Goal: Task Accomplishment & Management: Complete application form

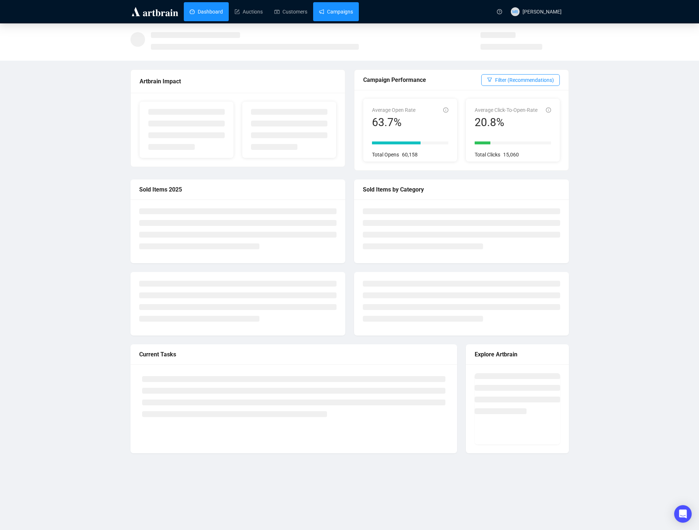
click at [342, 14] on link "Campaigns" at bounding box center [336, 11] width 34 height 19
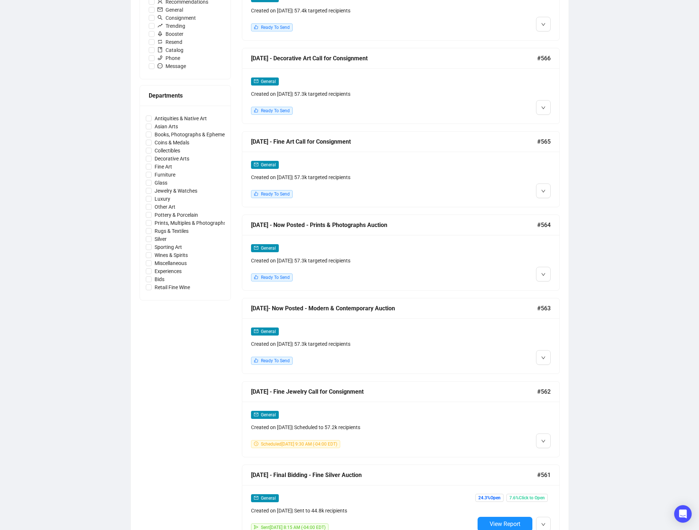
scroll to position [258, 0]
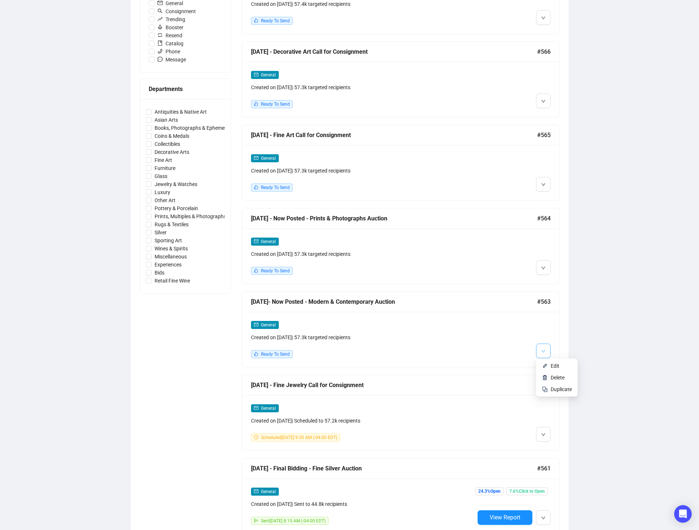
click at [547, 348] on button "button" at bounding box center [543, 350] width 15 height 15
click at [559, 365] on span "Edit" at bounding box center [554, 366] width 9 height 6
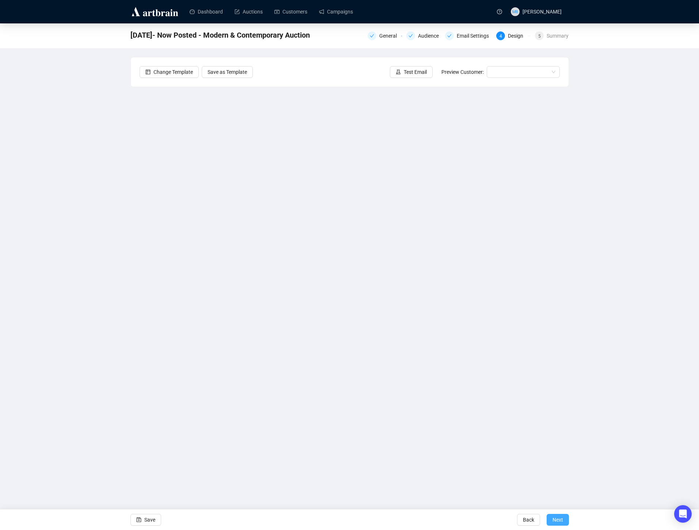
click at [562, 520] on span "Next" at bounding box center [557, 519] width 11 height 20
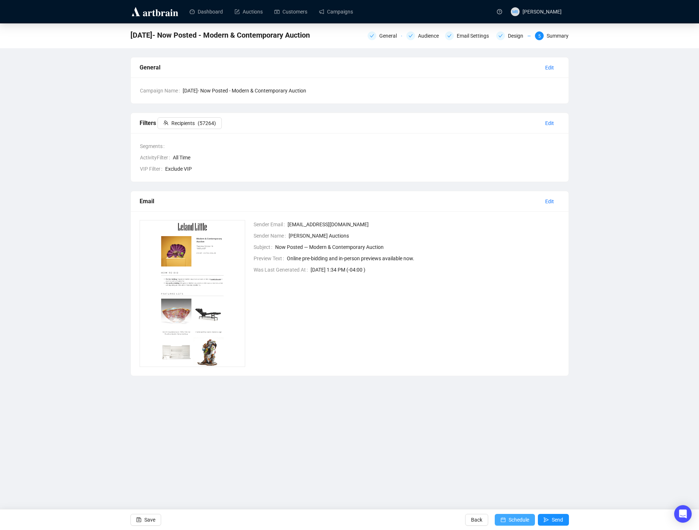
click at [508, 516] on span "Schedule" at bounding box center [518, 519] width 20 height 20
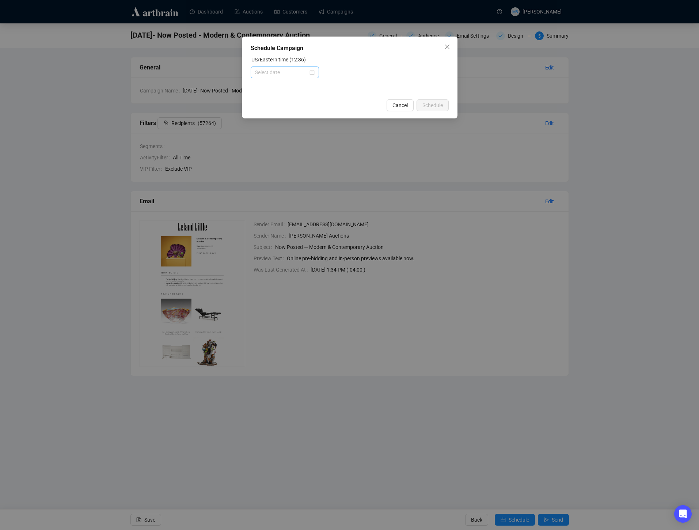
click at [275, 77] on div at bounding box center [285, 72] width 68 height 12
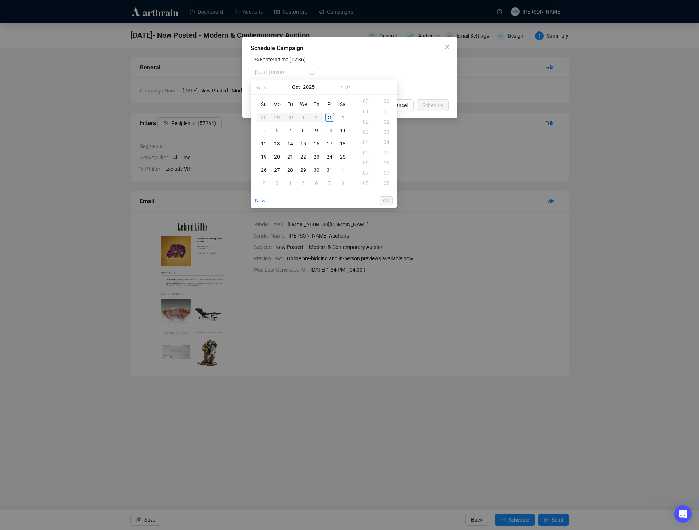
click at [329, 119] on div "3" at bounding box center [329, 117] width 9 height 9
click at [366, 161] on div "13" at bounding box center [367, 160] width 18 height 10
click at [389, 169] on div "15" at bounding box center [387, 171] width 18 height 10
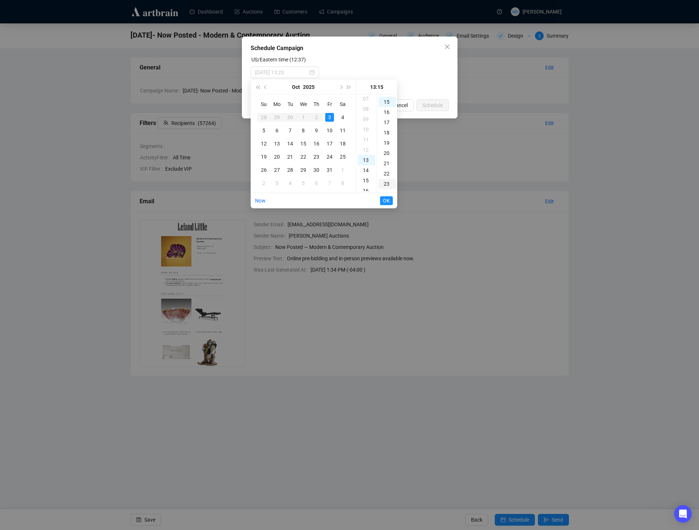
scroll to position [153, 0]
type input "2025-10-03 13:15"
click at [387, 199] on span "OK" at bounding box center [386, 201] width 7 height 14
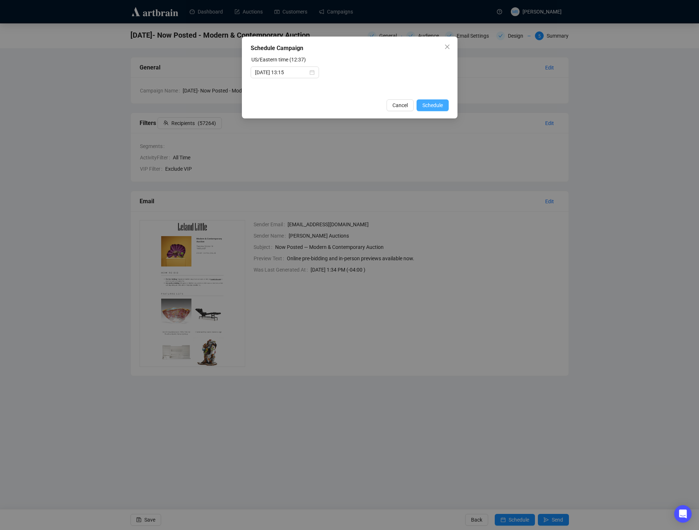
click at [431, 104] on span "Schedule" at bounding box center [432, 105] width 20 height 8
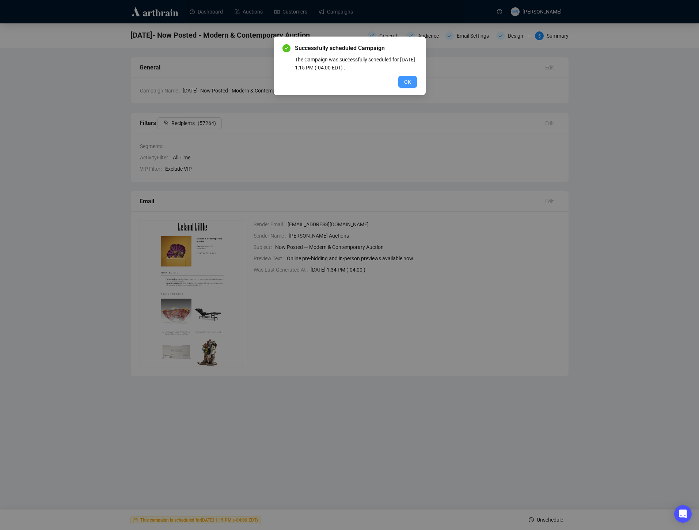
click at [409, 85] on span "OK" at bounding box center [407, 82] width 7 height 8
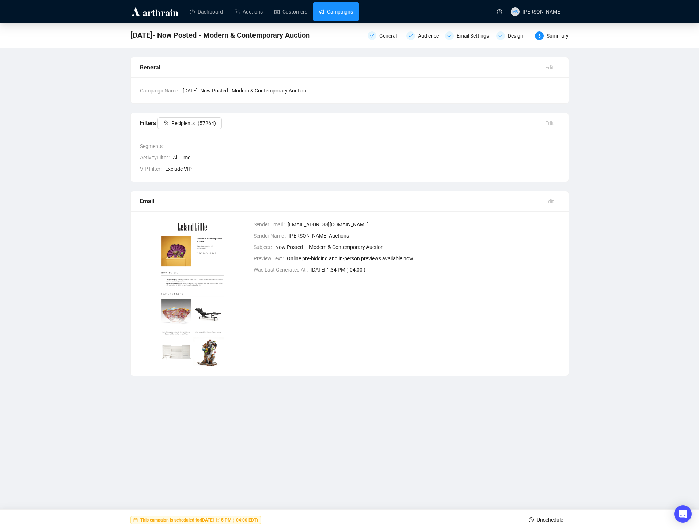
click at [342, 12] on link "Campaigns" at bounding box center [336, 11] width 34 height 19
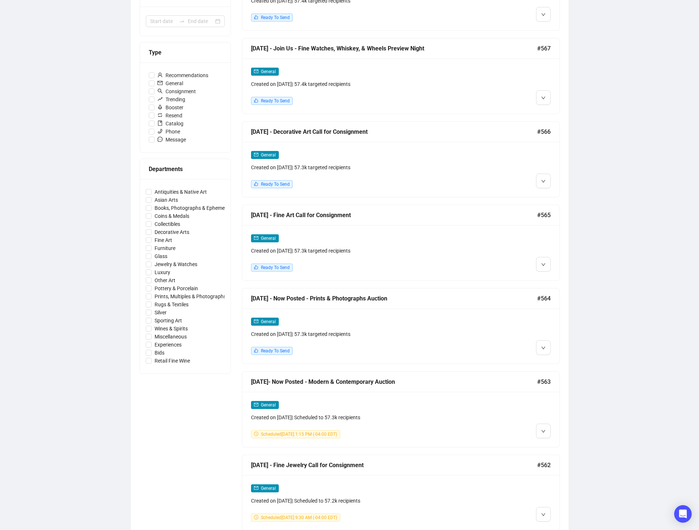
scroll to position [180, 0]
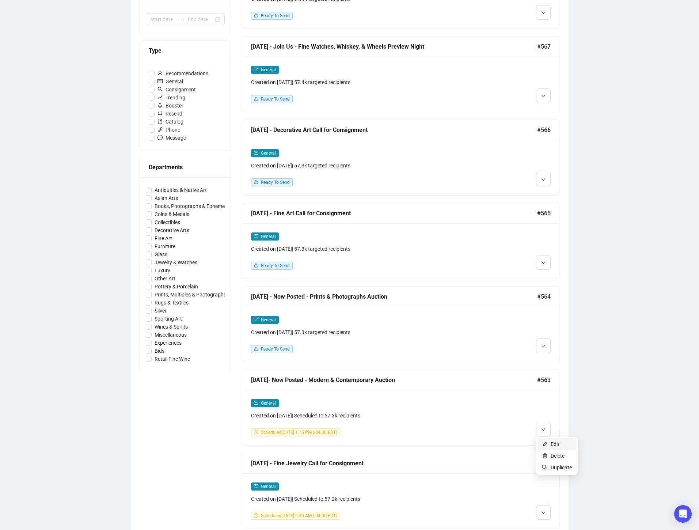
click at [548, 441] on li "Edit" at bounding box center [556, 444] width 39 height 12
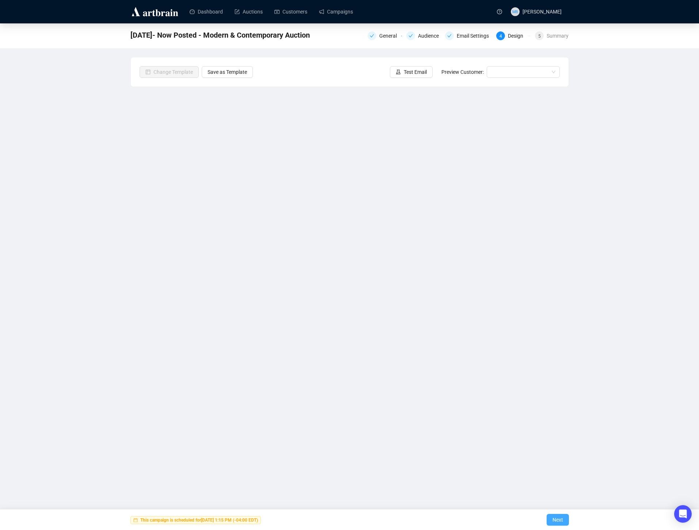
click at [553, 521] on span "Next" at bounding box center [557, 519] width 11 height 20
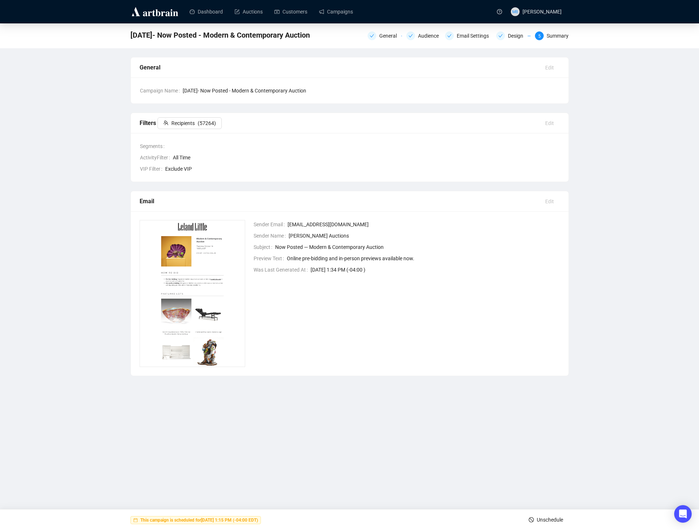
click at [541, 518] on span "Unschedule" at bounding box center [550, 519] width 26 height 20
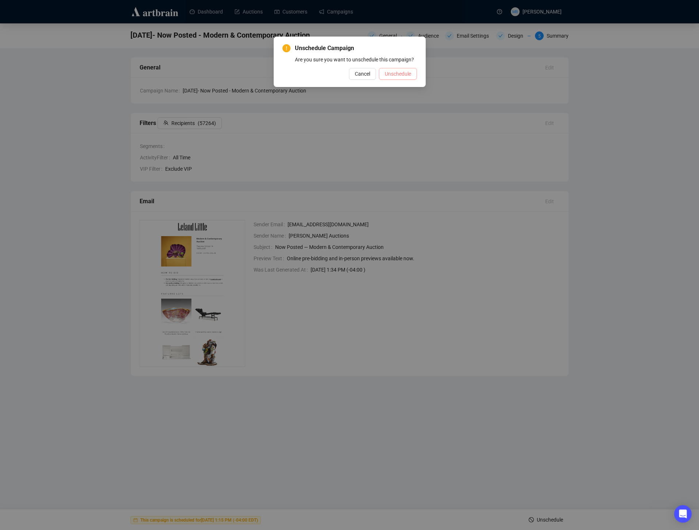
click at [398, 78] on span "Unschedule" at bounding box center [398, 74] width 26 height 8
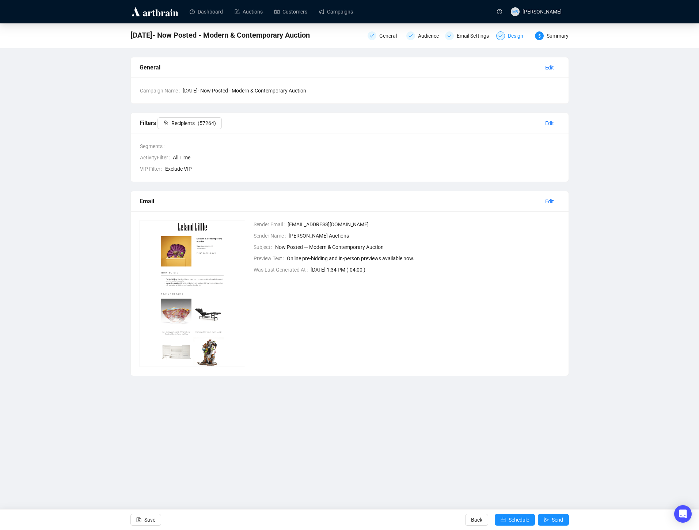
click at [509, 36] on div "Design" at bounding box center [518, 35] width 20 height 9
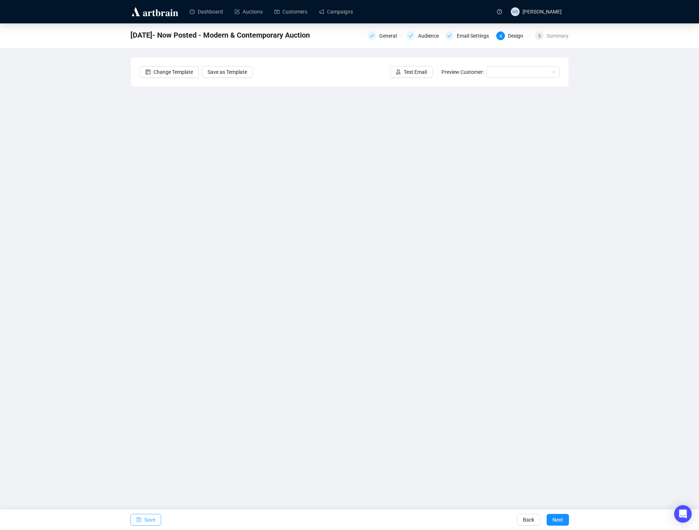
click at [148, 522] on span "Save" at bounding box center [149, 519] width 11 height 20
drag, startPoint x: 597, startPoint y: 293, endPoint x: 585, endPoint y: 297, distance: 12.7
click at [597, 293] on div "10/3/25- Now Posted - Modern & Contemporary Auction General Audience Email Sett…" at bounding box center [349, 219] width 699 height 392
click at [148, 518] on span "Save" at bounding box center [149, 519] width 11 height 20
click at [416, 70] on span "Test Email" at bounding box center [415, 72] width 23 height 8
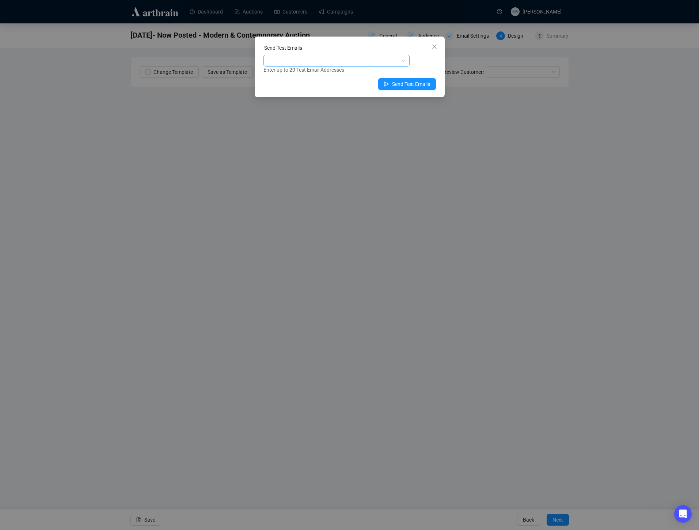
click at [388, 61] on div at bounding box center [333, 61] width 136 height 10
type input "holly"
click at [348, 87] on div "holly@lelandlittle.com" at bounding box center [336, 87] width 134 height 8
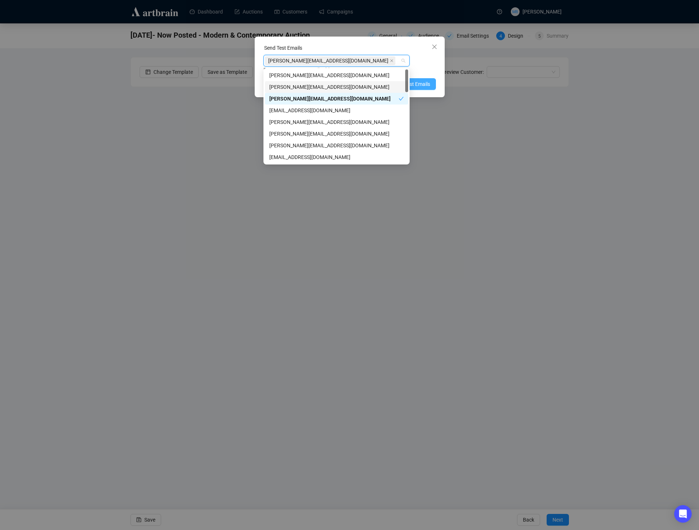
click at [421, 82] on span "Send Test Emails" at bounding box center [411, 84] width 38 height 8
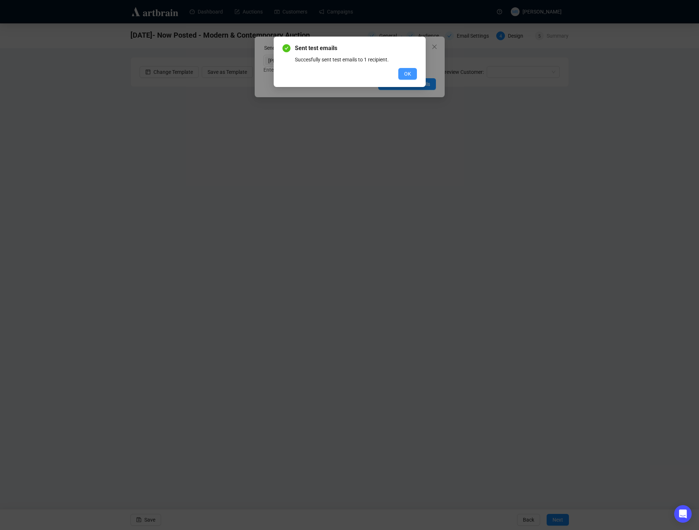
click at [410, 71] on span "OK" at bounding box center [407, 74] width 7 height 8
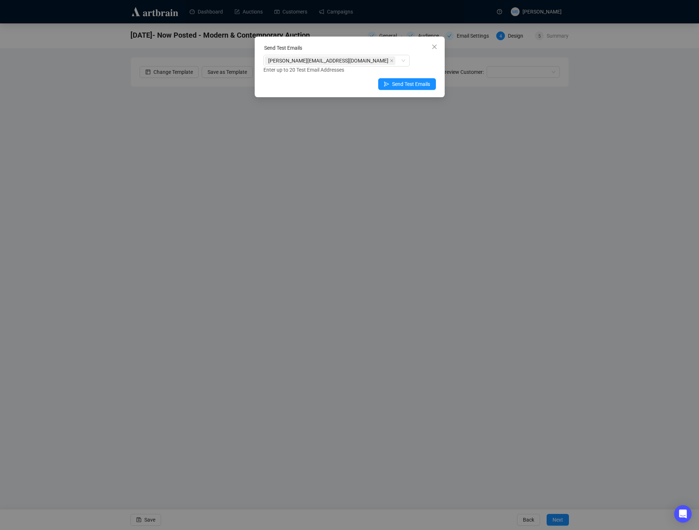
click at [435, 48] on icon "close" at bounding box center [434, 47] width 4 height 4
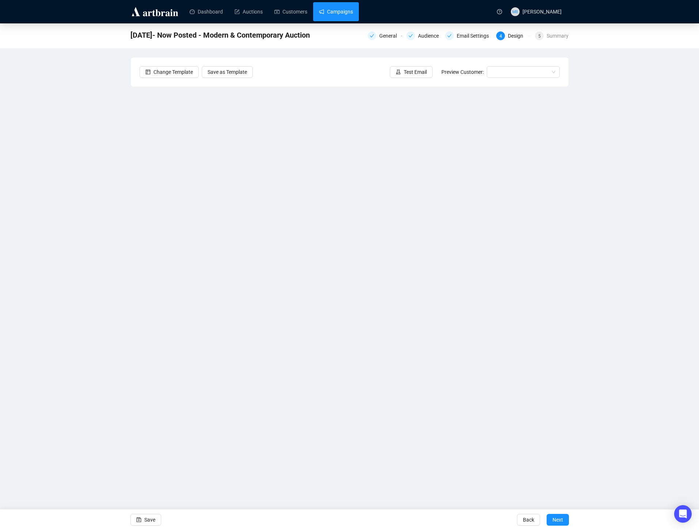
click at [338, 14] on link "Campaigns" at bounding box center [336, 11] width 34 height 19
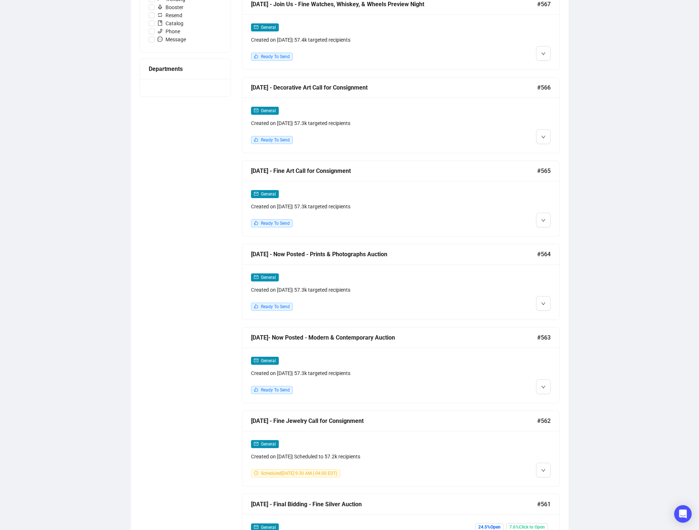
scroll to position [224, 0]
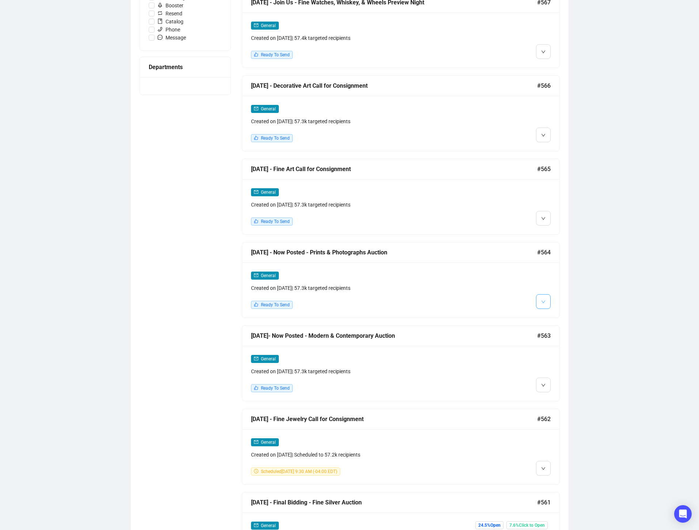
click at [549, 302] on button "button" at bounding box center [543, 301] width 15 height 15
click at [550, 316] on span "Edit" at bounding box center [554, 316] width 9 height 6
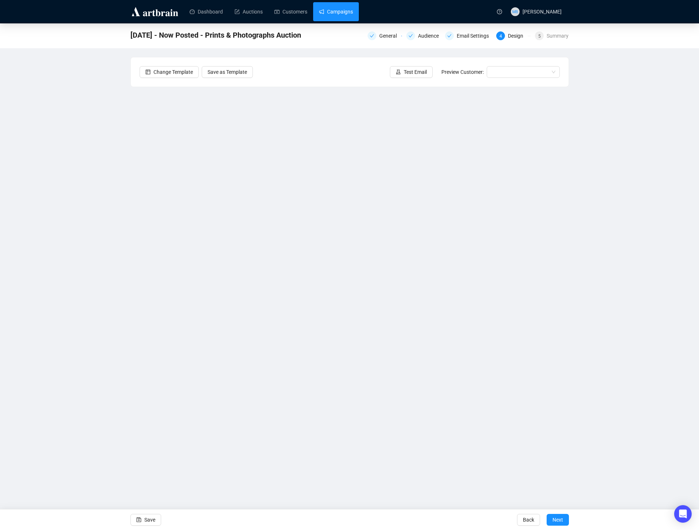
click at [353, 9] on link "Campaigns" at bounding box center [336, 11] width 34 height 19
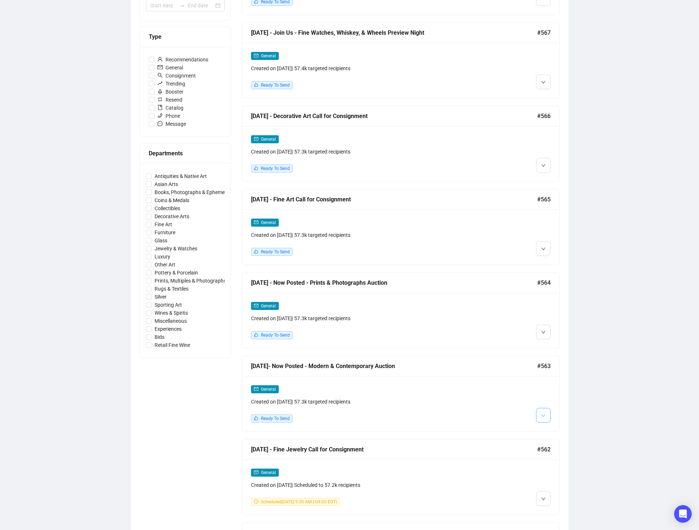
scroll to position [194, 0]
click at [546, 415] on button "button" at bounding box center [543, 414] width 15 height 15
click at [552, 427] on span "Edit" at bounding box center [554, 430] width 9 height 6
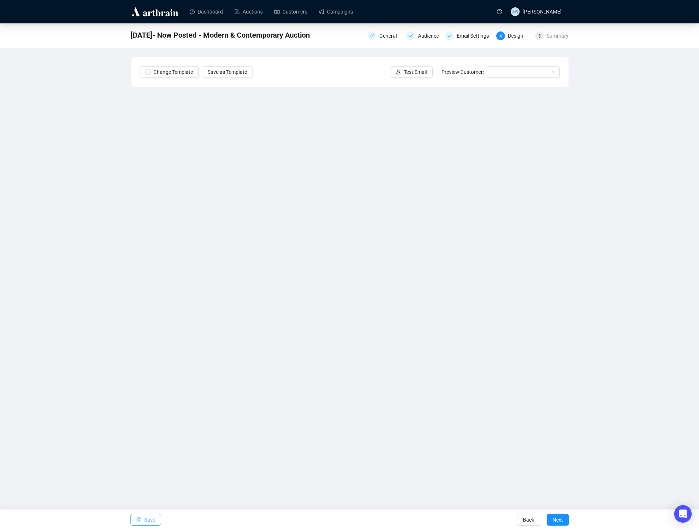
click at [141, 523] on button "Save" at bounding box center [145, 520] width 31 height 12
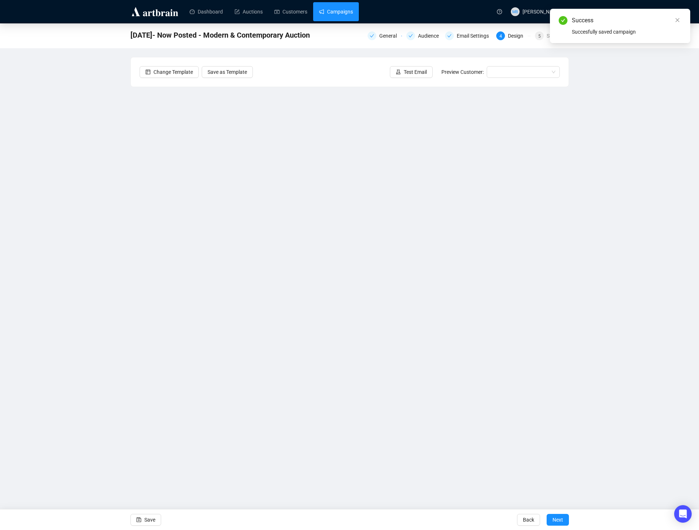
click at [350, 16] on link "Campaigns" at bounding box center [336, 11] width 34 height 19
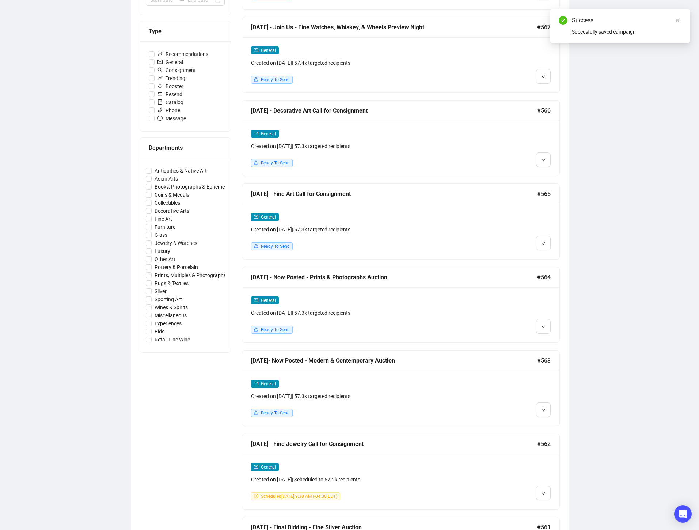
scroll to position [211, 0]
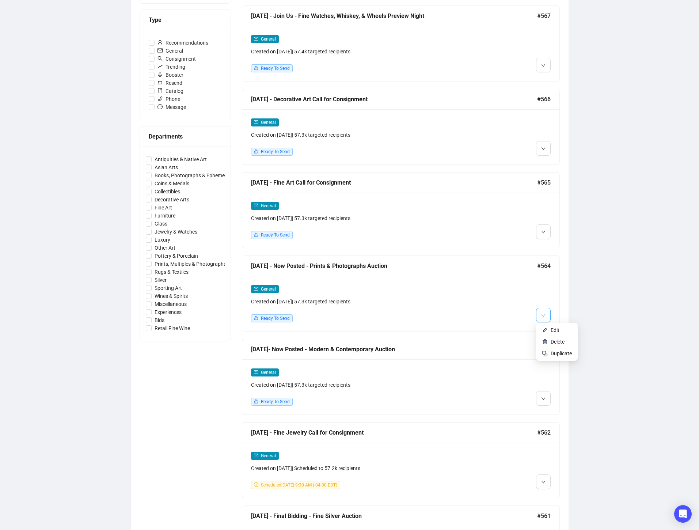
click at [542, 315] on icon "down" at bounding box center [543, 315] width 4 height 4
click at [544, 316] on icon "down" at bounding box center [543, 315] width 4 height 4
click at [551, 332] on span "Edit" at bounding box center [554, 330] width 9 height 6
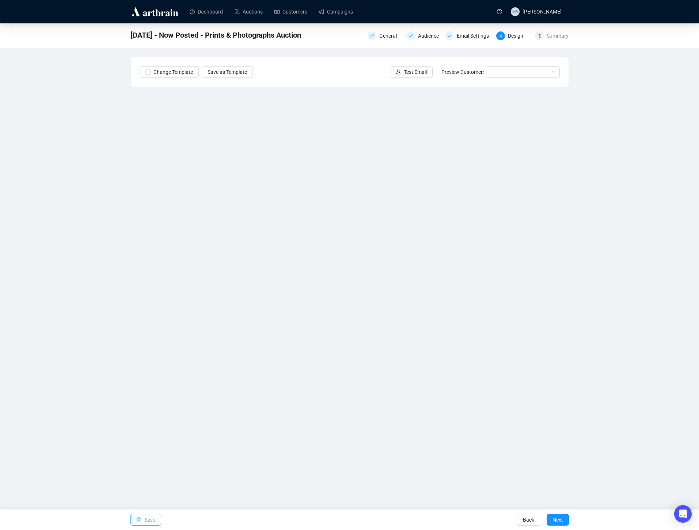
click at [149, 518] on span "Save" at bounding box center [149, 519] width 11 height 20
click at [141, 521] on button "Save" at bounding box center [145, 520] width 31 height 12
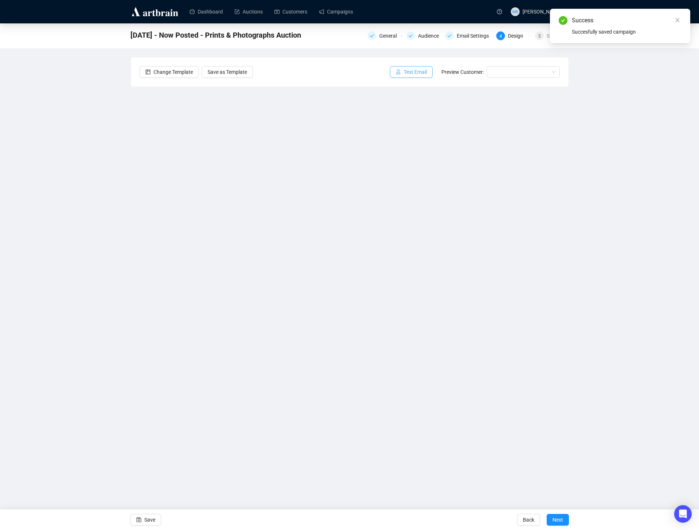
click at [404, 70] on span "Test Email" at bounding box center [415, 72] width 23 height 8
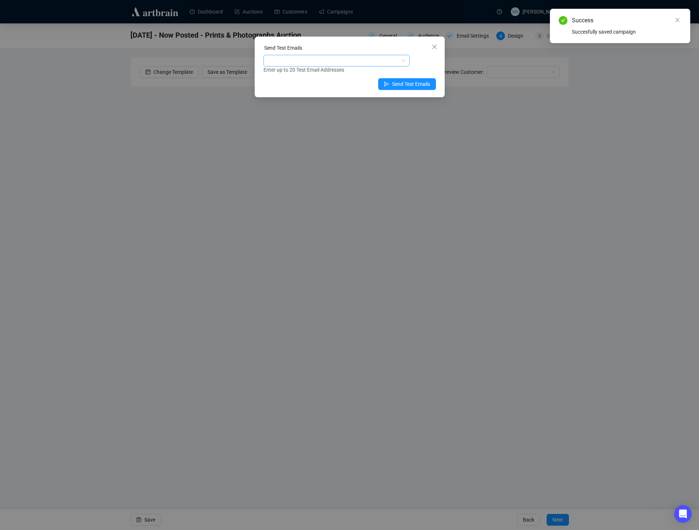
click at [386, 61] on div at bounding box center [333, 61] width 136 height 10
type input "t"
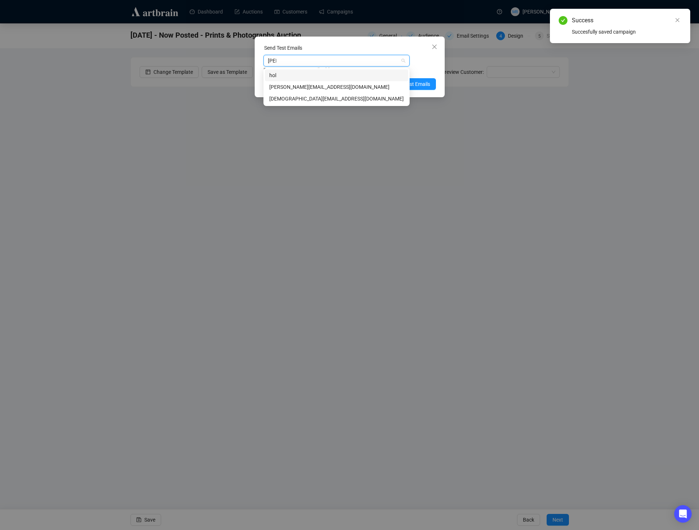
type input "holly"
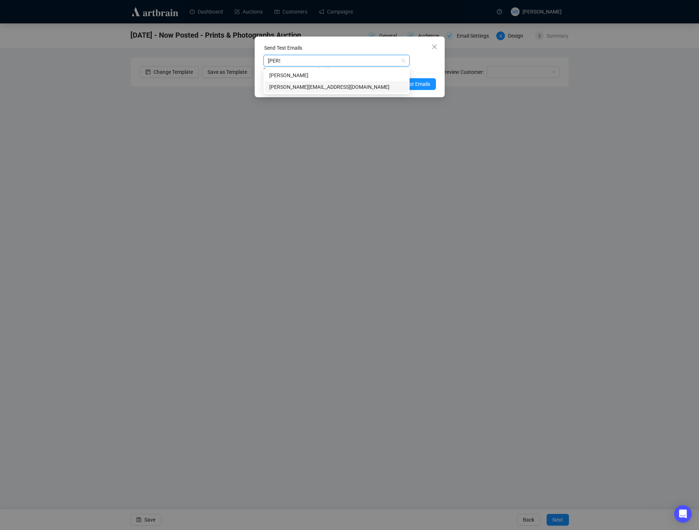
click at [334, 85] on div "holly@lelandlittle.com" at bounding box center [336, 87] width 134 height 8
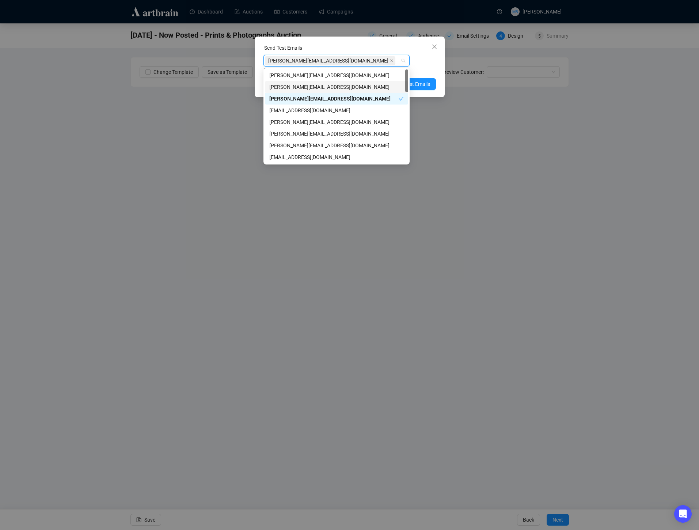
click at [426, 60] on div "holly@lelandlittle.com Enter up to 20 Test Email Addresses" at bounding box center [349, 64] width 172 height 19
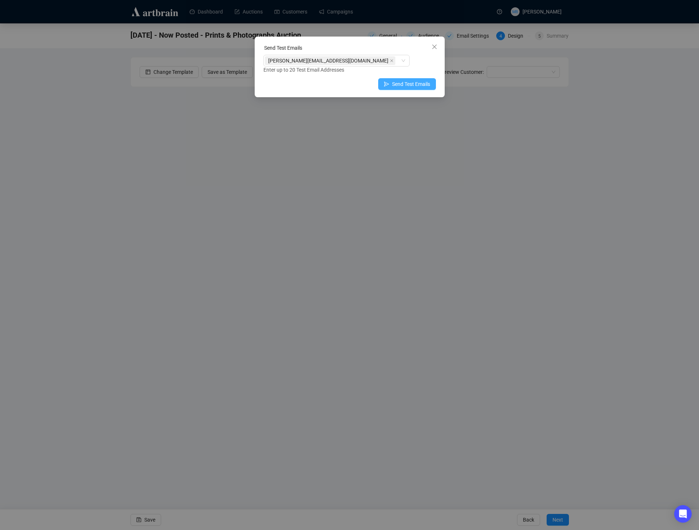
click at [419, 84] on span "Send Test Emails" at bounding box center [411, 84] width 38 height 8
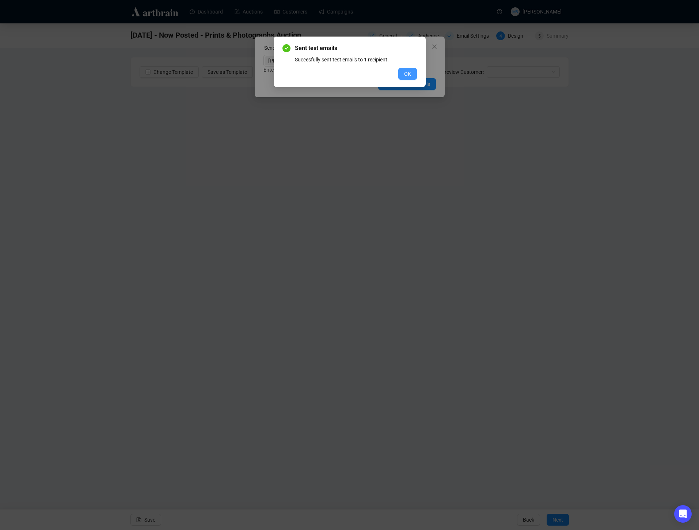
click at [405, 68] on div "Sent test emails Succesfully sent test emails to 1 recipient. OK" at bounding box center [349, 62] width 134 height 36
drag, startPoint x: 405, startPoint y: 73, endPoint x: 422, endPoint y: 62, distance: 20.4
click at [405, 73] on span "OK" at bounding box center [407, 74] width 7 height 8
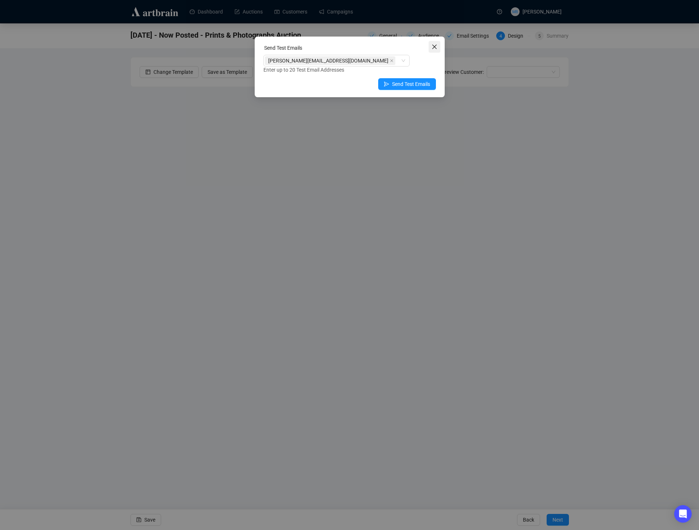
click at [436, 49] on icon "close" at bounding box center [434, 47] width 6 height 6
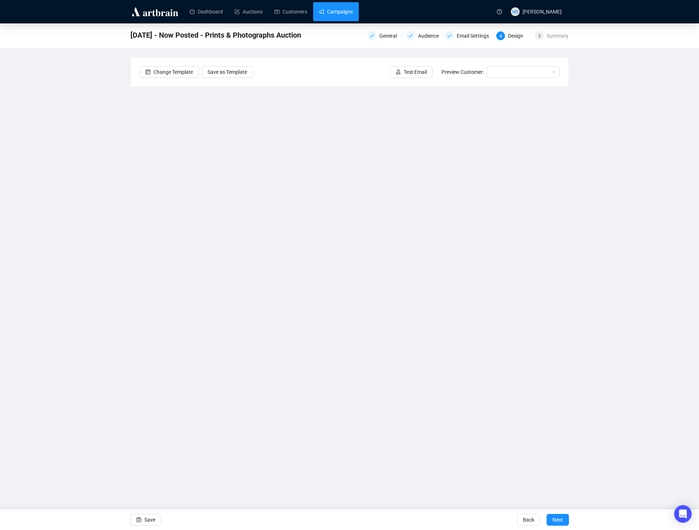
click at [335, 7] on link "Campaigns" at bounding box center [336, 11] width 34 height 19
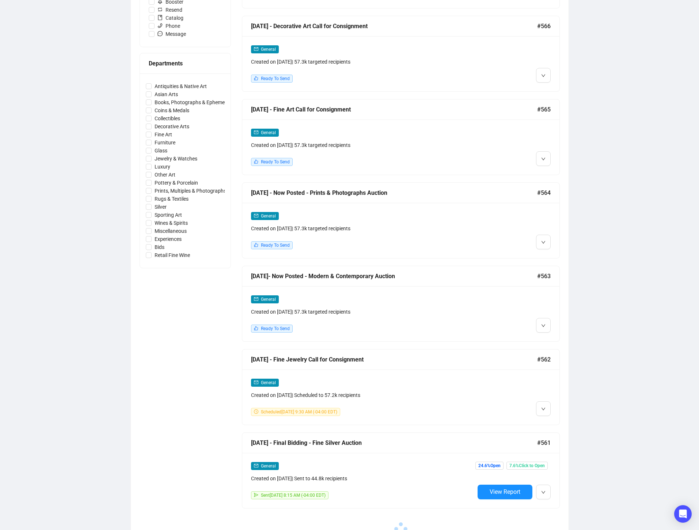
scroll to position [285, 0]
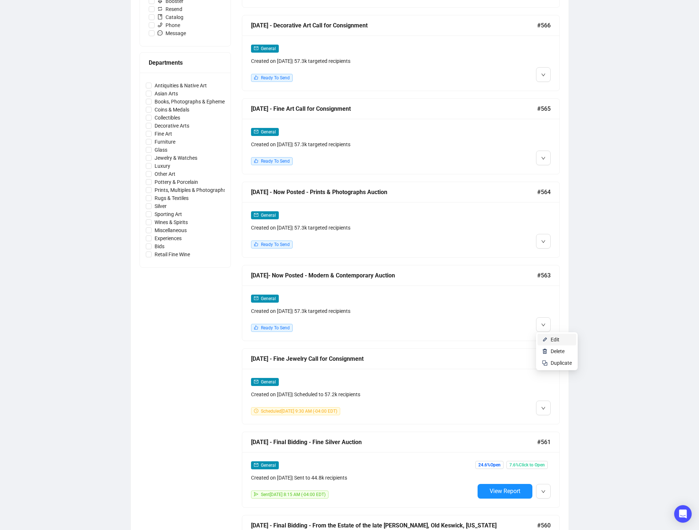
click at [553, 339] on span "Edit" at bounding box center [554, 339] width 9 height 6
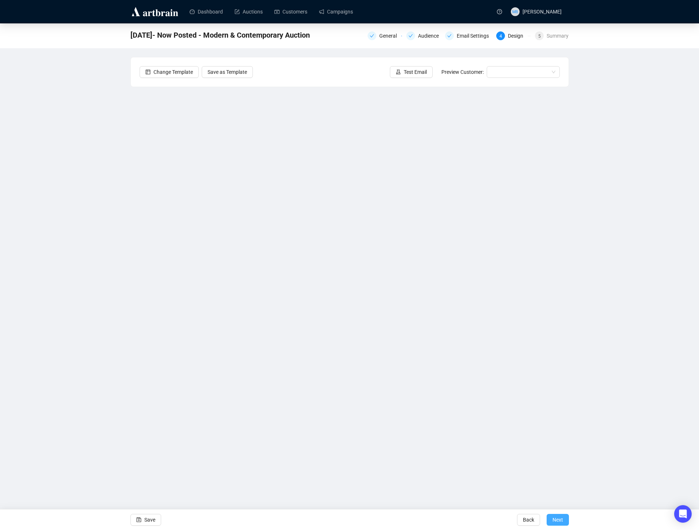
click at [552, 519] on span "Next" at bounding box center [557, 519] width 11 height 20
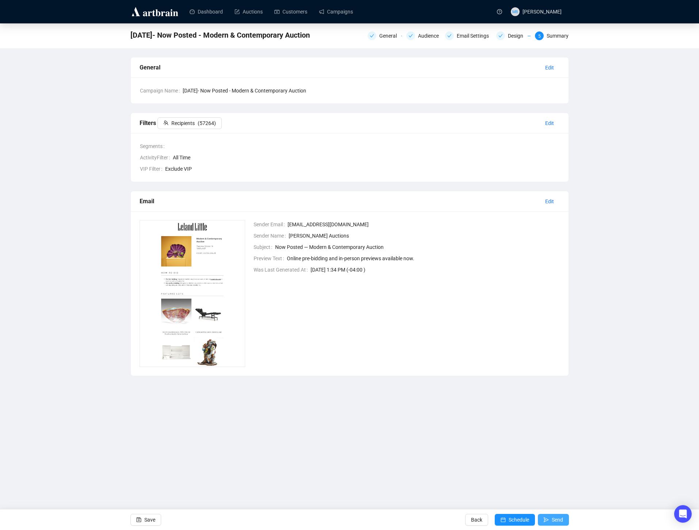
click at [560, 520] on span "Send" at bounding box center [557, 519] width 11 height 20
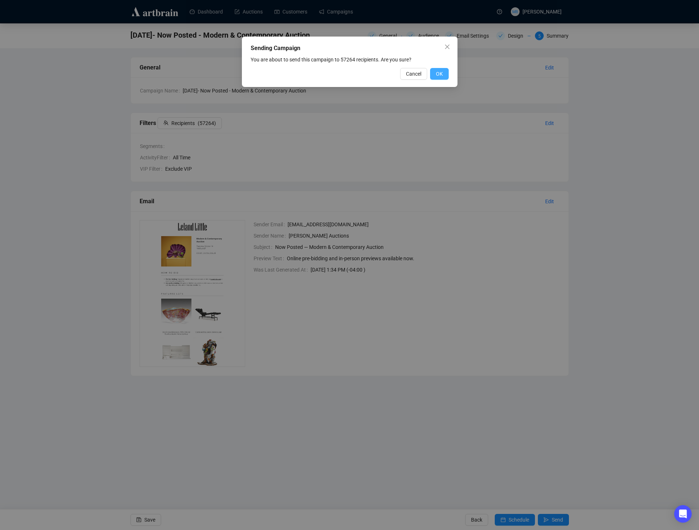
click at [438, 75] on span "OK" at bounding box center [439, 74] width 7 height 8
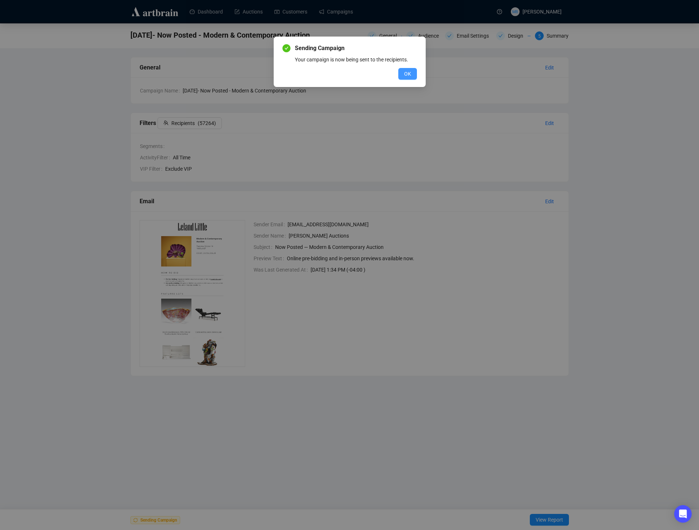
click at [409, 71] on span "OK" at bounding box center [407, 74] width 7 height 8
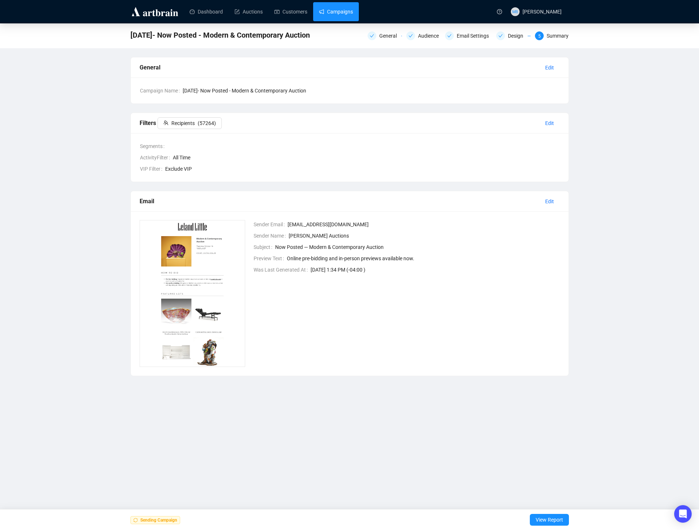
click at [344, 14] on link "Campaigns" at bounding box center [336, 11] width 34 height 19
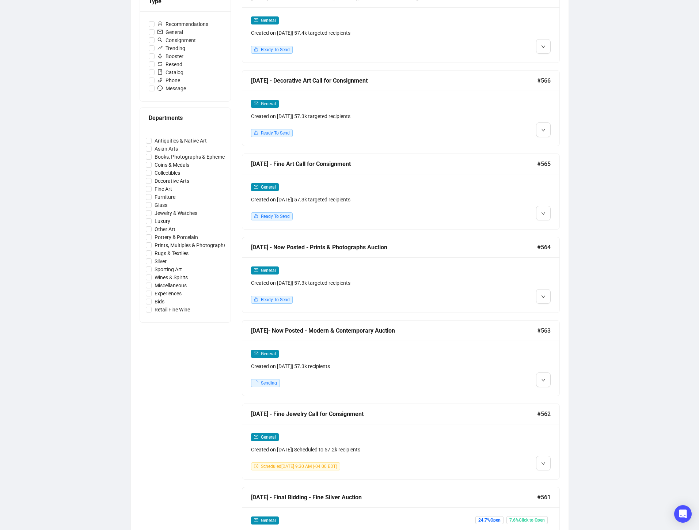
scroll to position [227, 0]
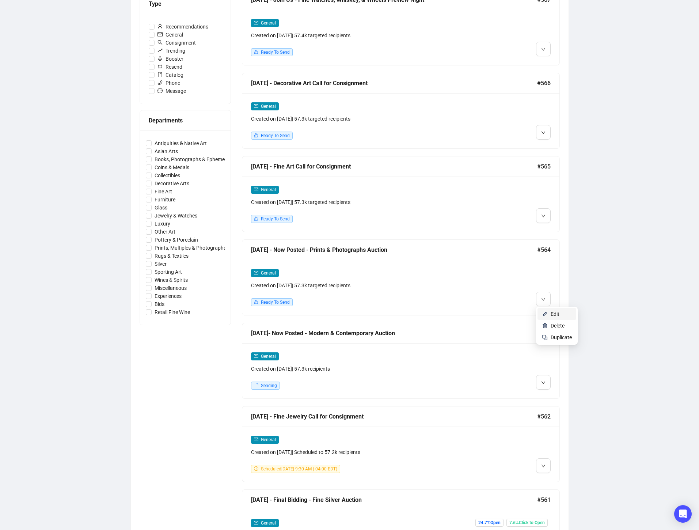
click at [551, 313] on span "Edit" at bounding box center [554, 314] width 9 height 6
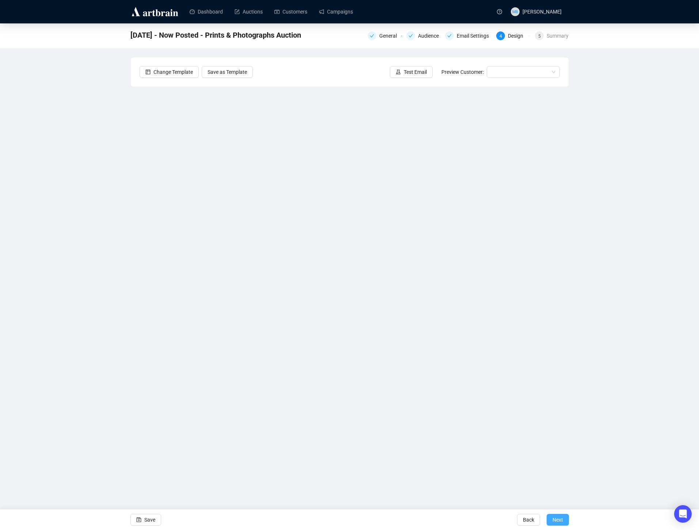
click at [552, 520] on span "Next" at bounding box center [557, 519] width 11 height 20
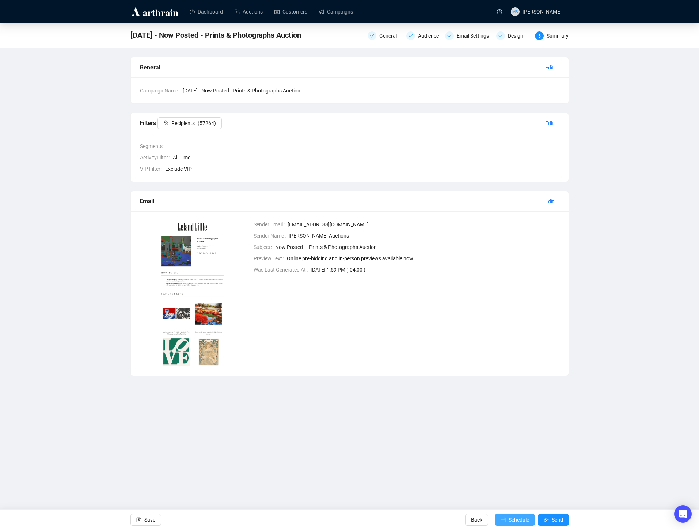
click at [508, 521] on span "Schedule" at bounding box center [518, 519] width 20 height 20
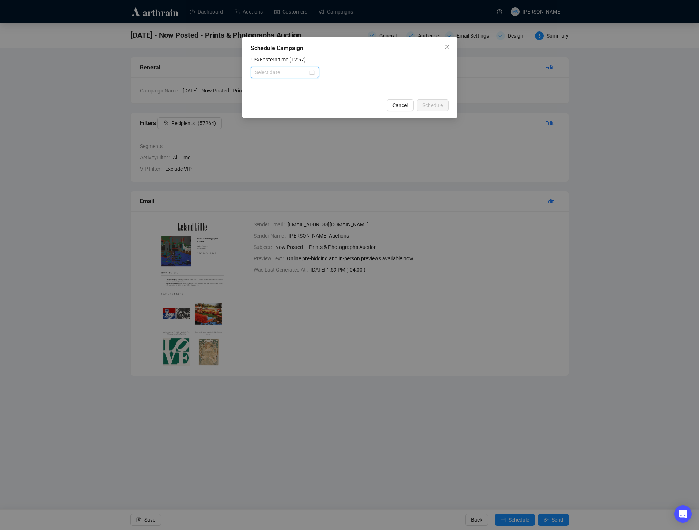
click at [291, 73] on input at bounding box center [281, 72] width 53 height 8
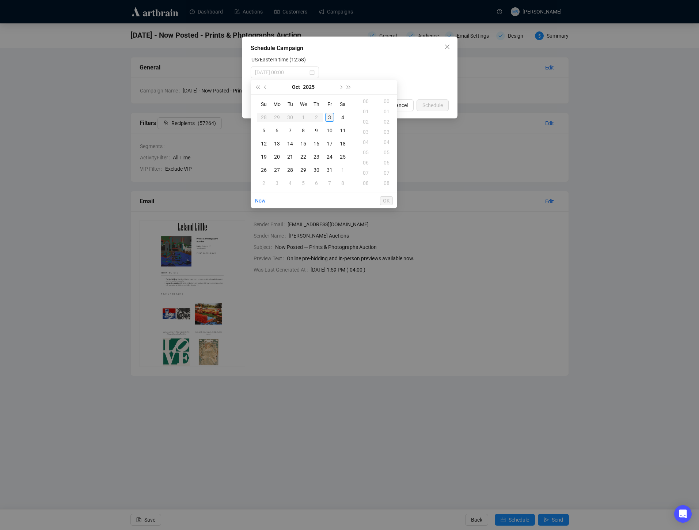
click at [331, 119] on div "3" at bounding box center [329, 117] width 9 height 9
click at [367, 111] on div "14" at bounding box center [367, 111] width 18 height 10
click at [388, 102] on div "00" at bounding box center [387, 101] width 18 height 10
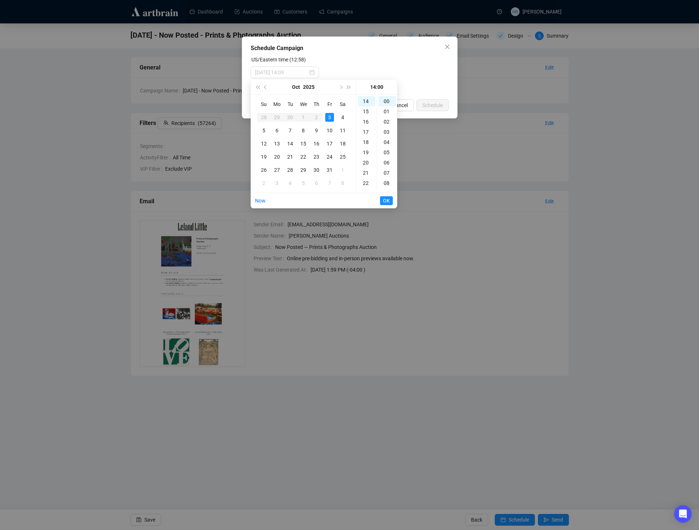
type input "2025-10-03 14:00"
click at [386, 199] on span "OK" at bounding box center [386, 201] width 7 height 14
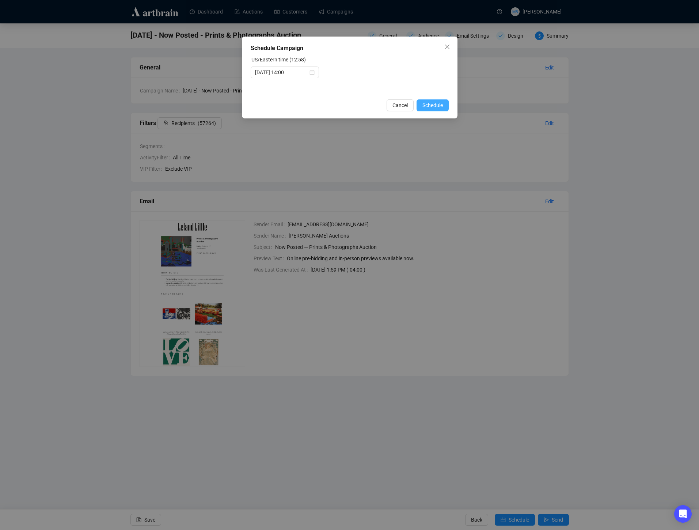
click at [435, 108] on span "Schedule" at bounding box center [432, 105] width 20 height 8
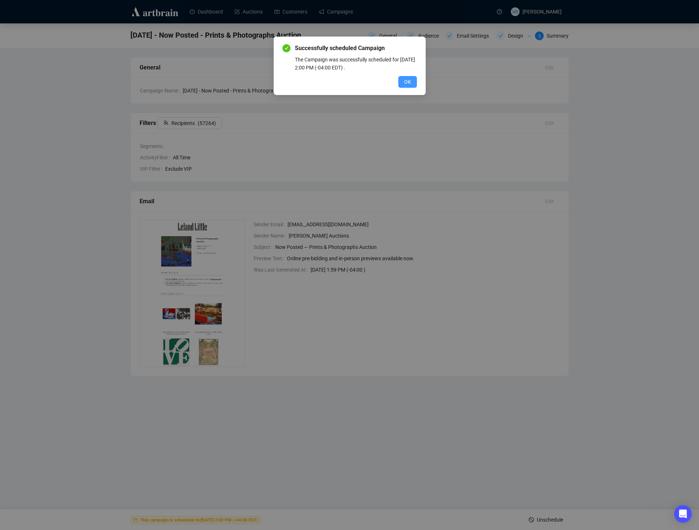
click at [410, 83] on span "OK" at bounding box center [407, 82] width 7 height 8
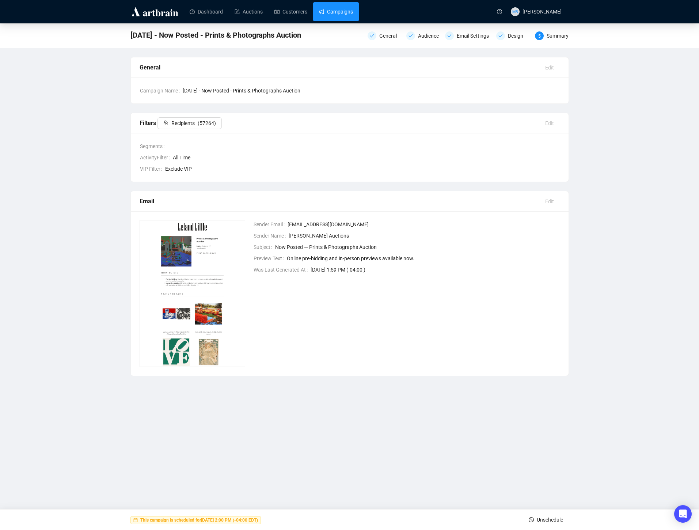
click at [336, 13] on link "Campaigns" at bounding box center [336, 11] width 34 height 19
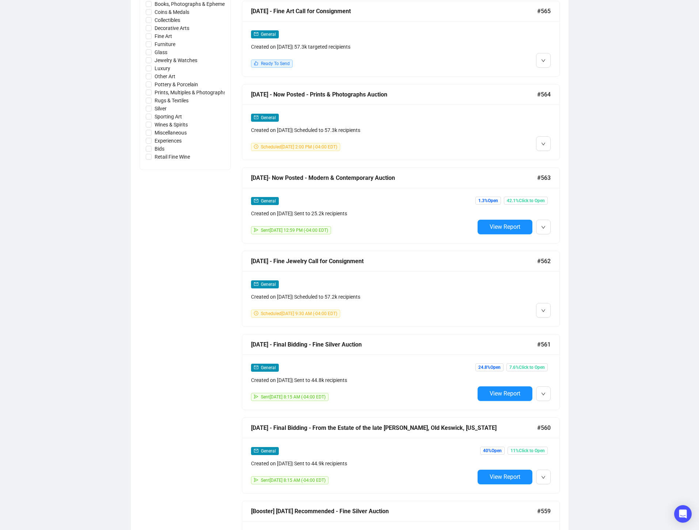
scroll to position [382, 0]
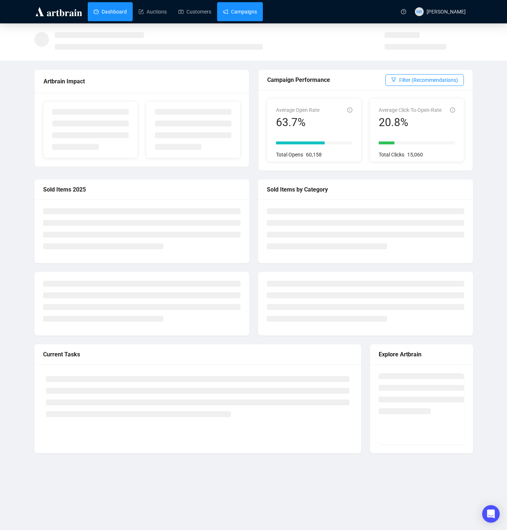
click at [256, 14] on link "Campaigns" at bounding box center [240, 11] width 34 height 19
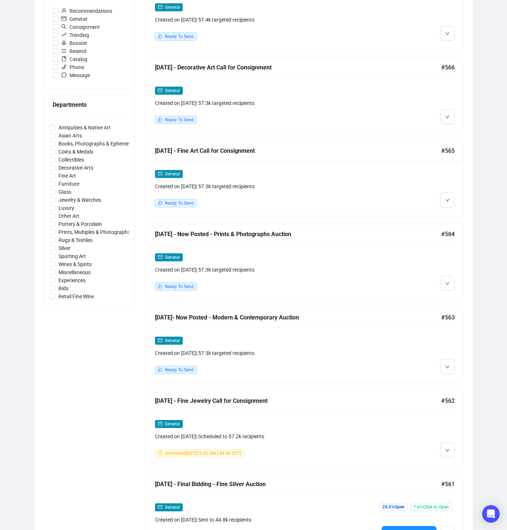
scroll to position [244, 0]
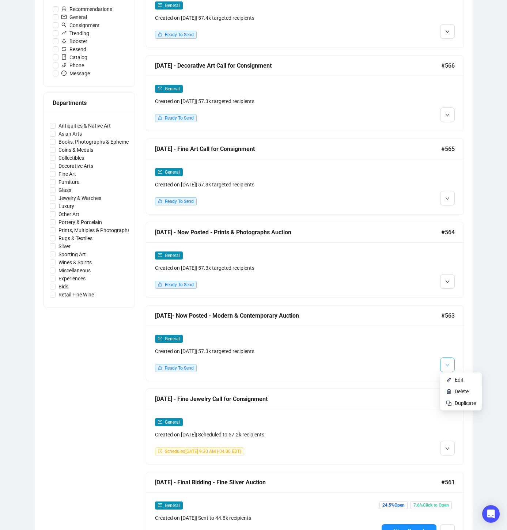
drag, startPoint x: 447, startPoint y: 362, endPoint x: 445, endPoint y: 369, distance: 8.1
click at [447, 363] on icon "down" at bounding box center [447, 365] width 4 height 4
click at [447, 381] on img at bounding box center [449, 380] width 6 height 6
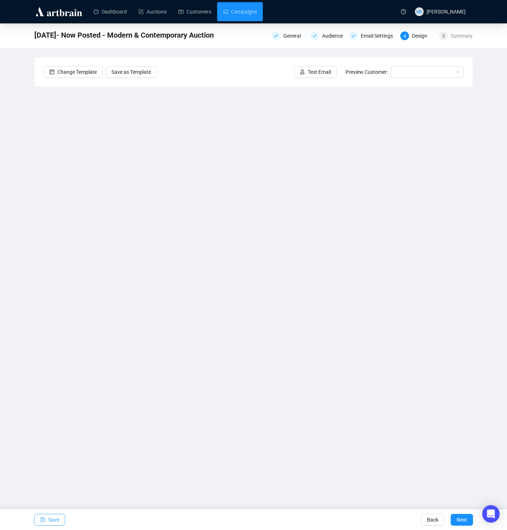
click at [46, 520] on button "Save" at bounding box center [49, 520] width 31 height 12
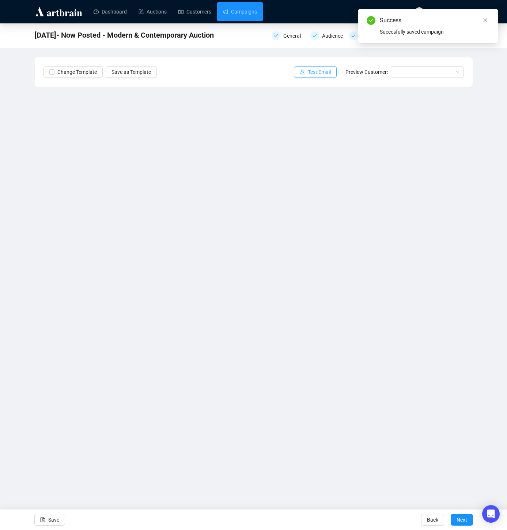
click at [308, 74] on span "Test Email" at bounding box center [319, 72] width 23 height 8
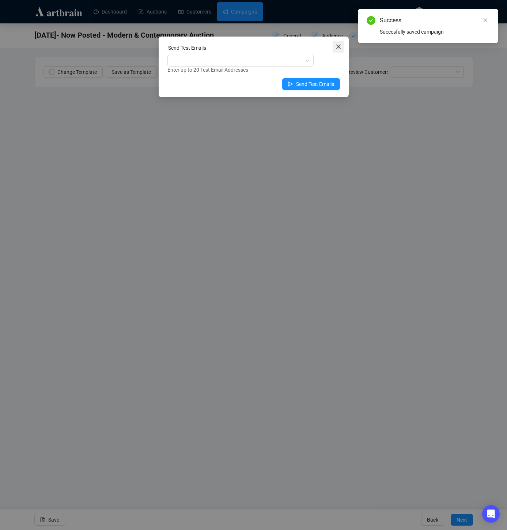
click at [338, 49] on icon "close" at bounding box center [338, 47] width 6 height 6
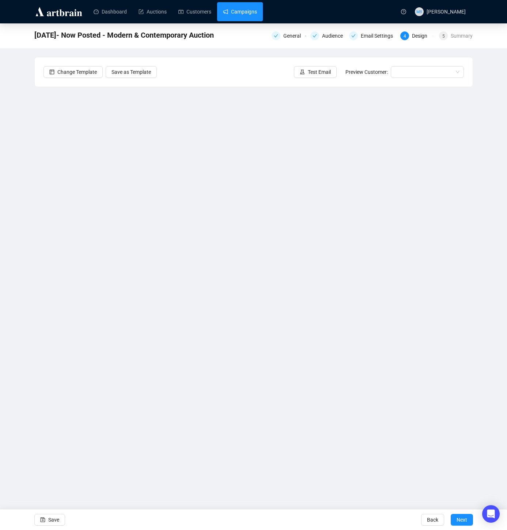
click at [248, 13] on link "Campaigns" at bounding box center [240, 11] width 34 height 19
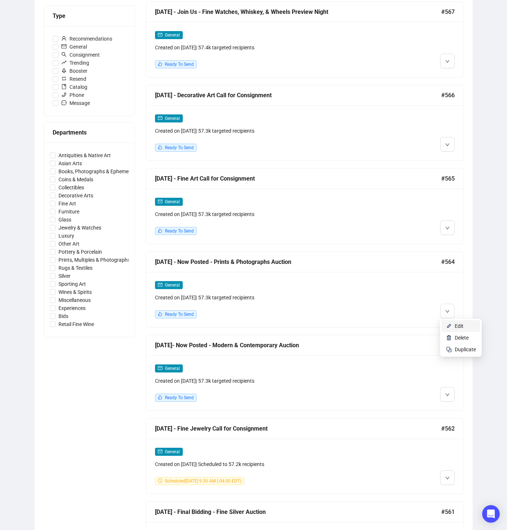
scroll to position [213, 0]
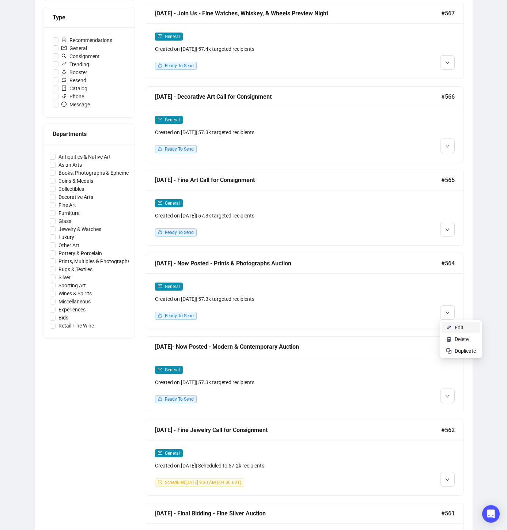
click at [449, 324] on li "Edit" at bounding box center [460, 327] width 39 height 12
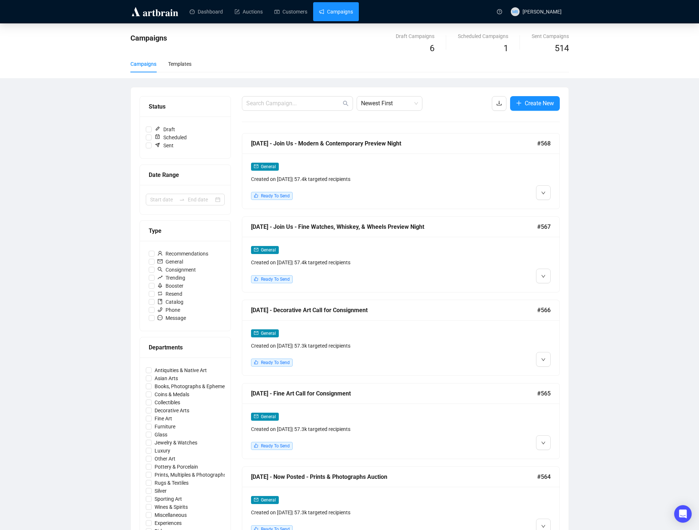
scroll to position [34, 0]
